Goal: Task Accomplishment & Management: Use online tool/utility

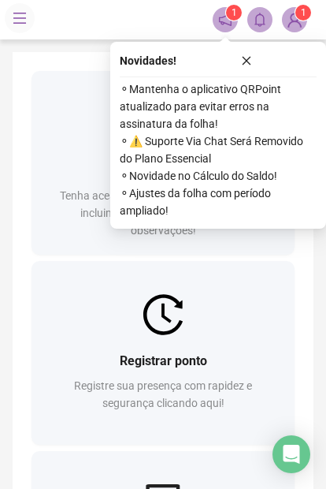
click at [117, 371] on div "Registrar ponto Registre sua presença com rapidez e segurança clicando aqui!" at bounding box center [162, 390] width 225 height 78
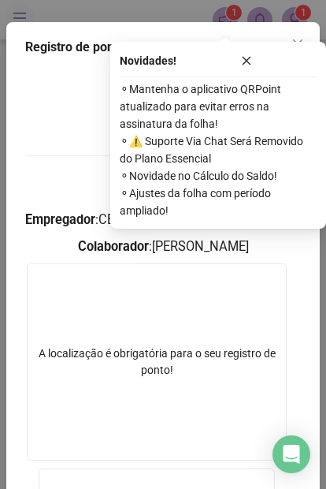
scroll to position [289, 0]
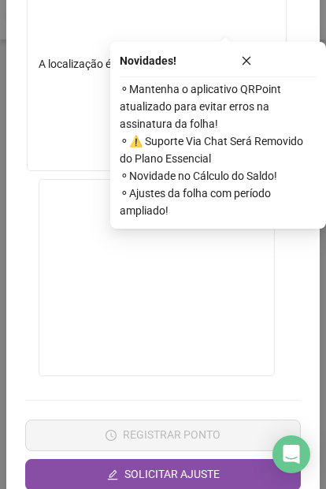
click at [240, 68] on button "button" at bounding box center [247, 60] width 140 height 19
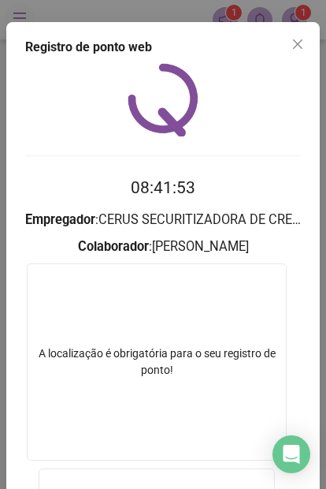
scroll to position [0, 0]
click at [298, 44] on icon "close" at bounding box center [297, 43] width 9 height 9
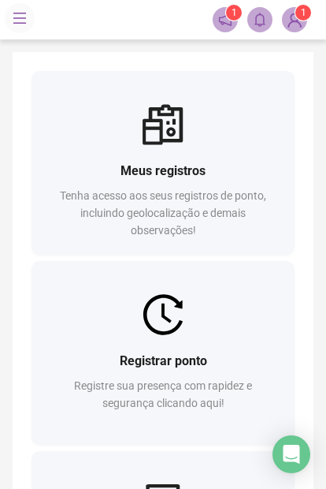
click at [116, 351] on div "Registrar ponto" at bounding box center [162, 361] width 225 height 20
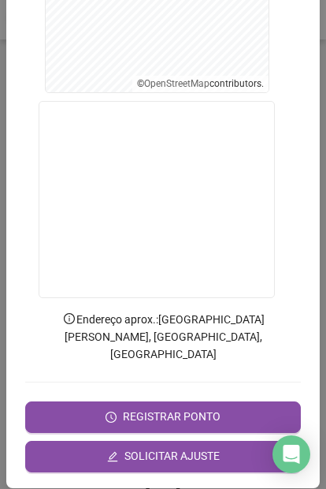
scroll to position [367, 0]
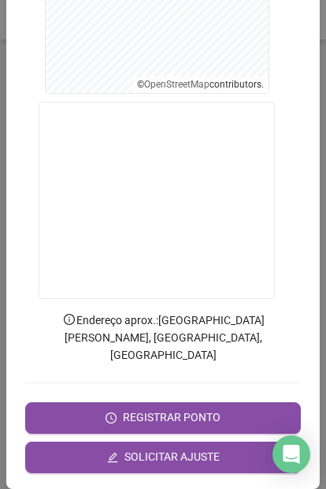
click at [79, 402] on button "REGISTRAR PONTO" at bounding box center [163, 418] width 276 height 32
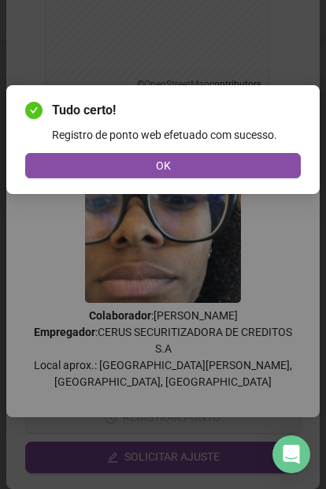
click at [68, 161] on button "OK" at bounding box center [163, 165] width 276 height 25
